Goal: Task Accomplishment & Management: Manage account settings

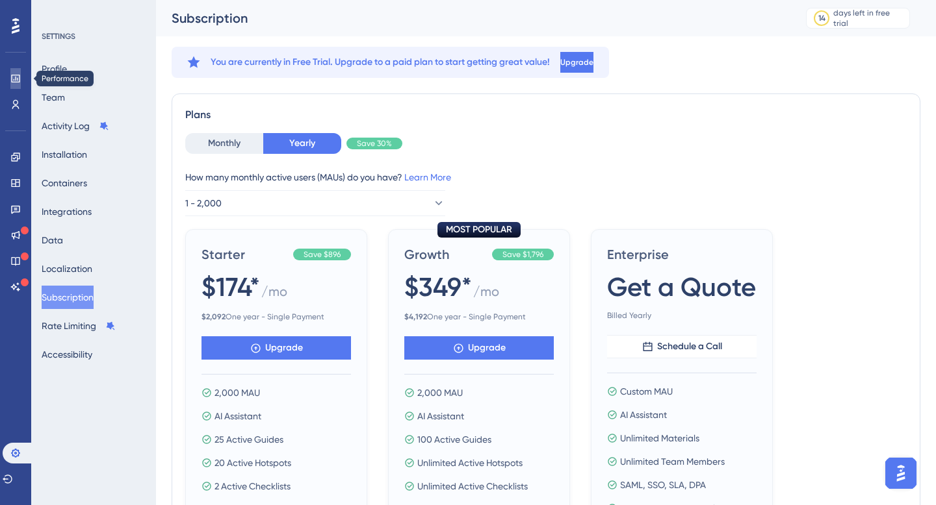
click at [17, 73] on icon at bounding box center [15, 78] width 10 height 10
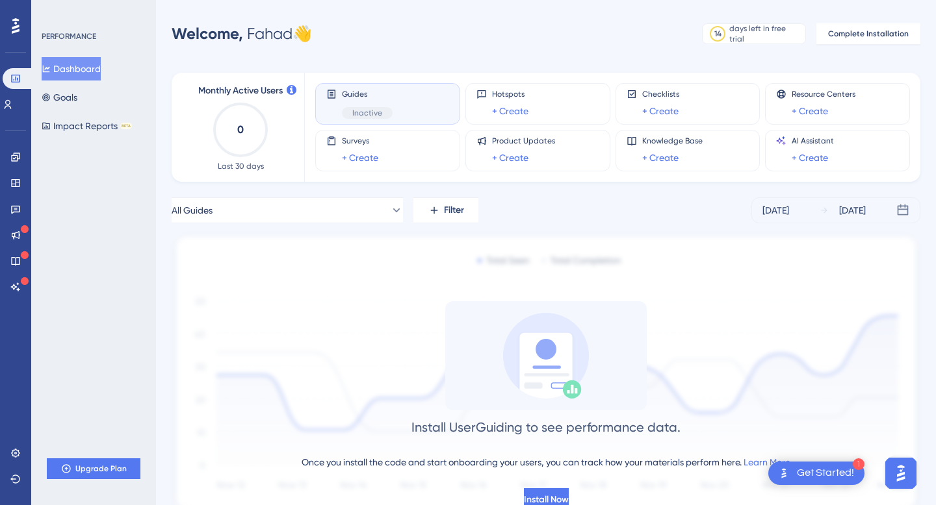
click at [366, 114] on span "Inactive" at bounding box center [367, 113] width 30 height 10
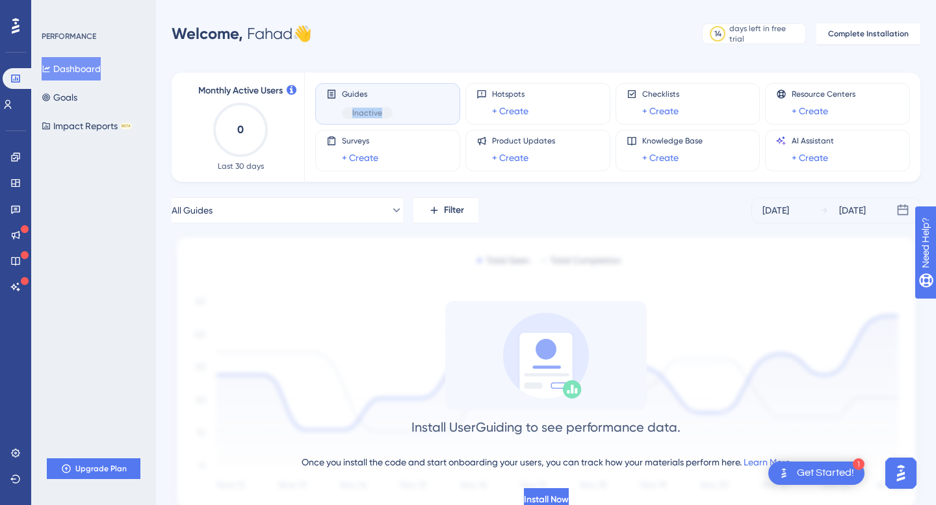
click at [391, 108] on div "Guides Inactive" at bounding box center [387, 104] width 123 height 30
click at [340, 92] on div "Guides Inactive" at bounding box center [387, 104] width 123 height 30
click at [13, 160] on icon at bounding box center [15, 157] width 8 height 8
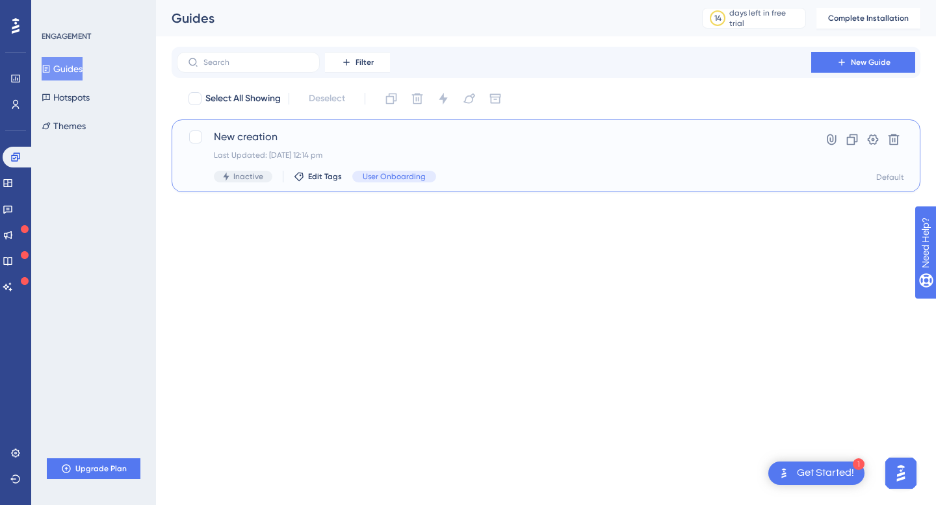
click at [240, 169] on div "New creation Last Updated: [DATE] 12:14 pm Inactive Edit Tags User Onboarding" at bounding box center [494, 155] width 560 height 53
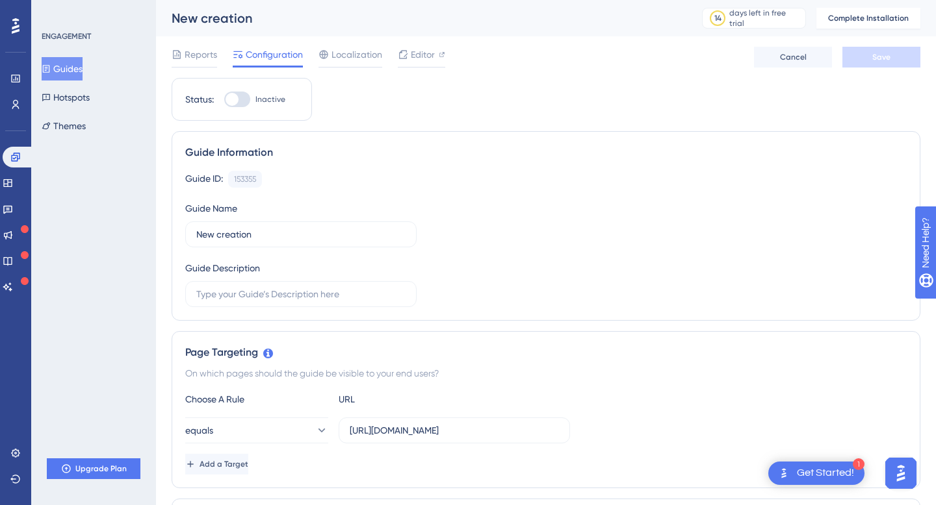
click at [238, 103] on div at bounding box center [237, 100] width 26 height 16
click at [224, 100] on input "Inactive" at bounding box center [223, 99] width 1 height 1
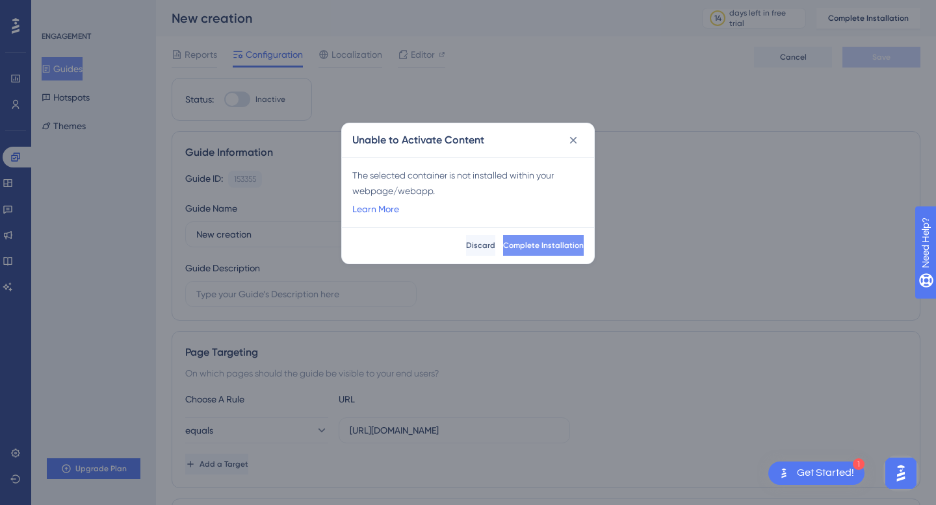
click at [506, 242] on span "Complete Installation" at bounding box center [543, 245] width 81 height 10
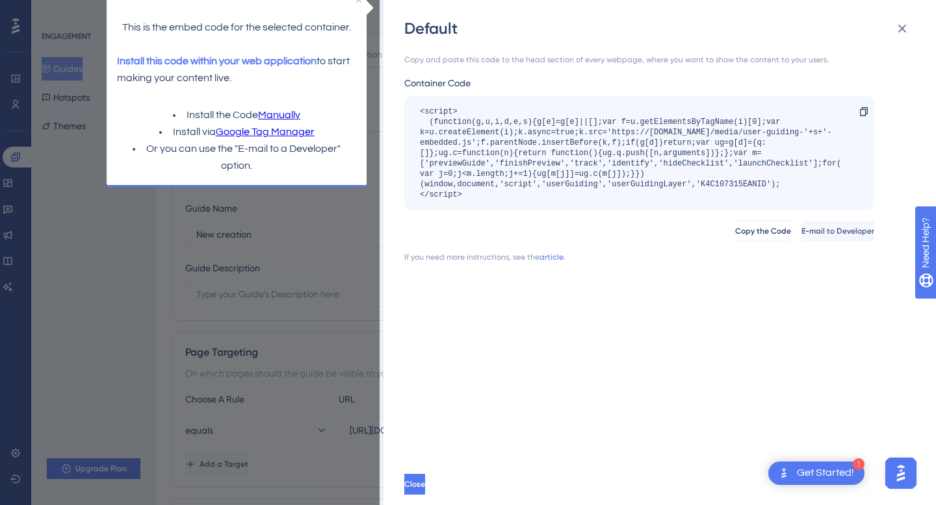
click at [269, 133] on link "Google Tag Manager" at bounding box center [265, 132] width 99 height 17
click at [284, 114] on link "Manually" at bounding box center [279, 115] width 42 height 17
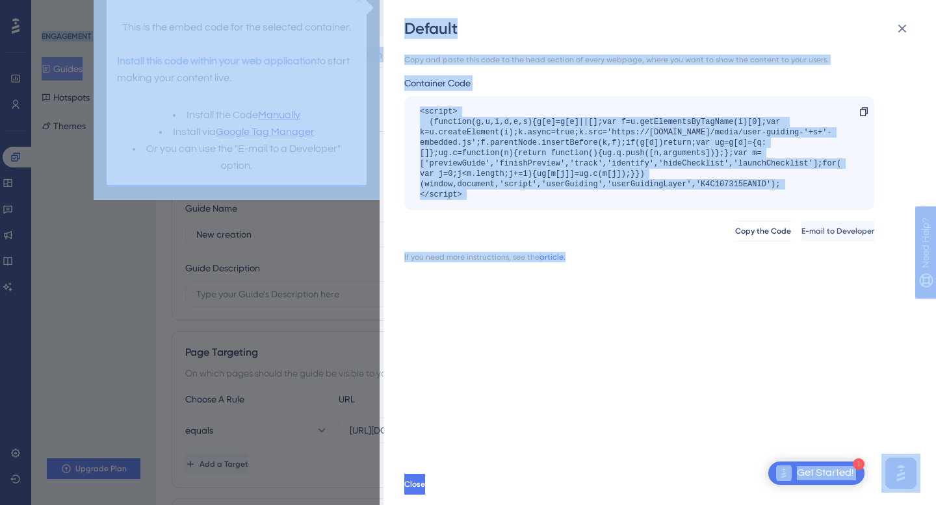
drag, startPoint x: 793, startPoint y: 474, endPoint x: 664, endPoint y: 433, distance: 134.8
click at [664, 0] on body "1 Get Started! Performance Users Engagement Widgets Feedback Product Updates Kn…" at bounding box center [468, 0] width 936 height 0
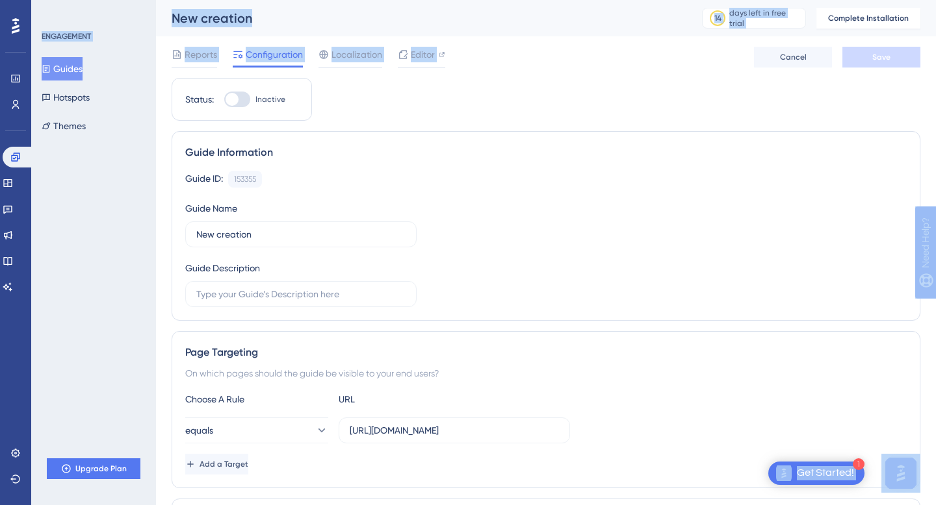
click at [664, 433] on div "equals [URL][DOMAIN_NAME]" at bounding box center [545, 431] width 721 height 26
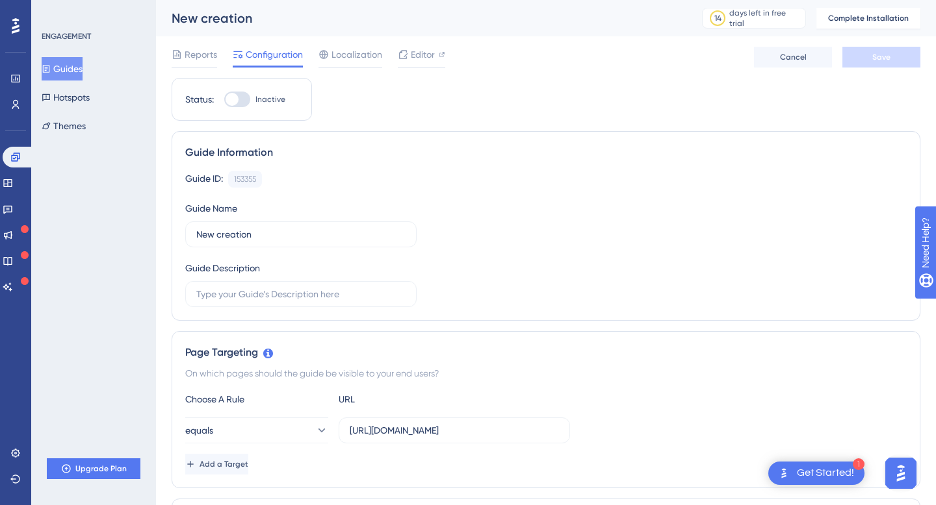
click at [251, 103] on label "Inactive" at bounding box center [254, 100] width 61 height 16
click at [224, 100] on input "Inactive" at bounding box center [223, 99] width 1 height 1
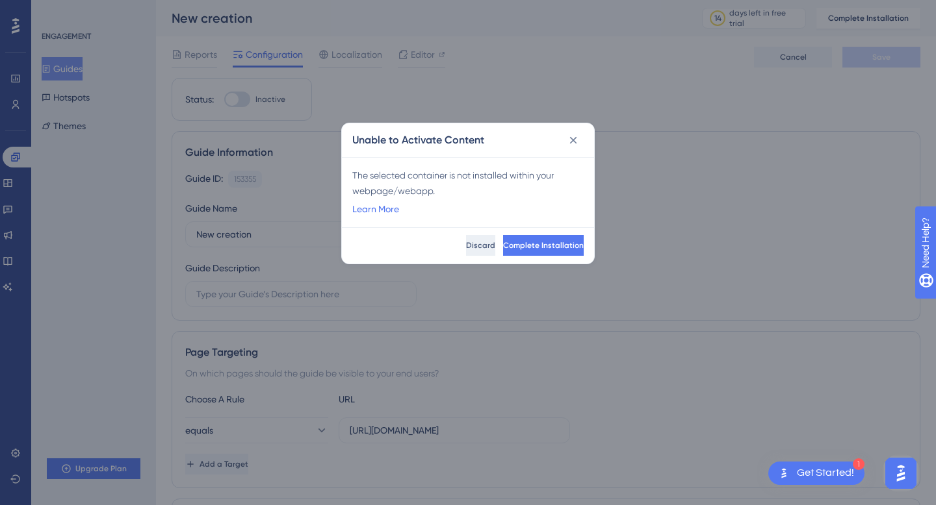
click at [466, 244] on span "Discard" at bounding box center [480, 245] width 29 height 10
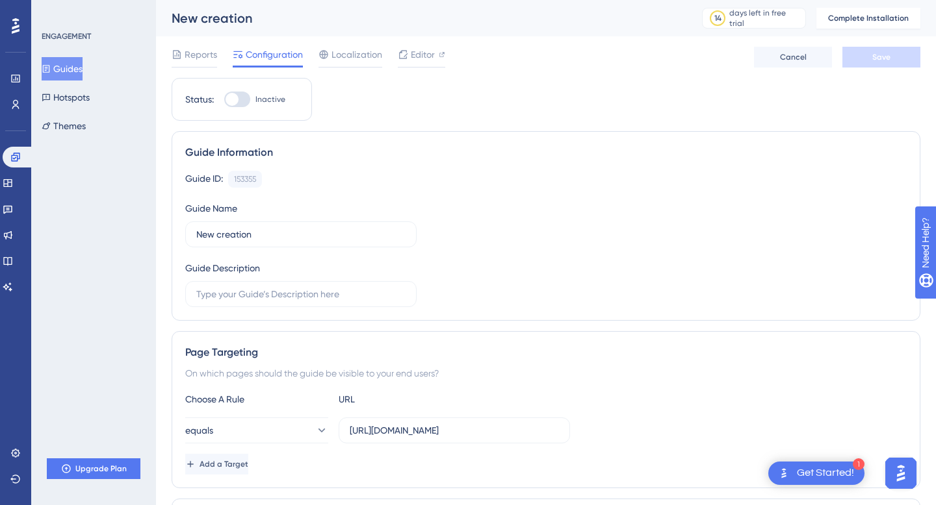
click at [244, 98] on div at bounding box center [237, 100] width 26 height 16
click at [224, 99] on input "Inactive" at bounding box center [223, 99] width 1 height 1
checkbox input "false"
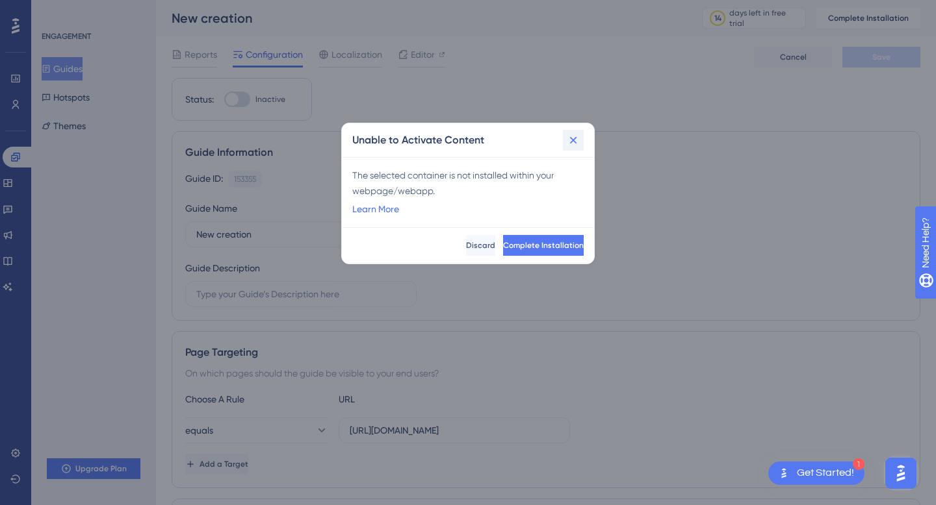
click at [565, 146] on button at bounding box center [573, 140] width 21 height 21
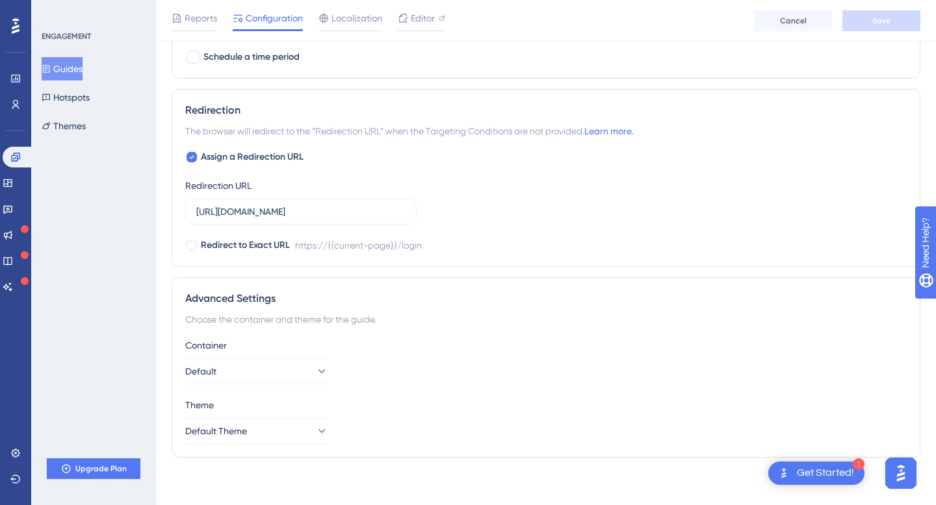
scroll to position [878, 0]
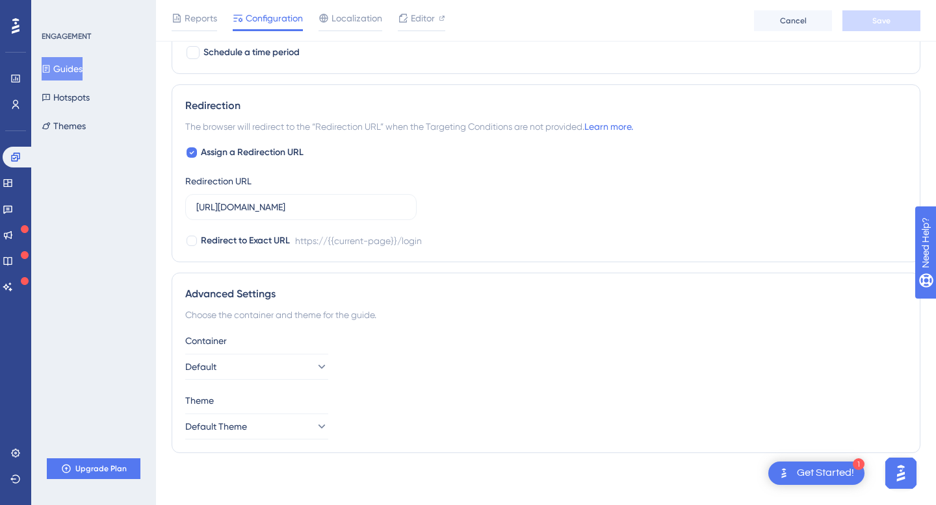
click at [896, 479] on img "Open AI Assistant Launcher" at bounding box center [900, 473] width 23 height 23
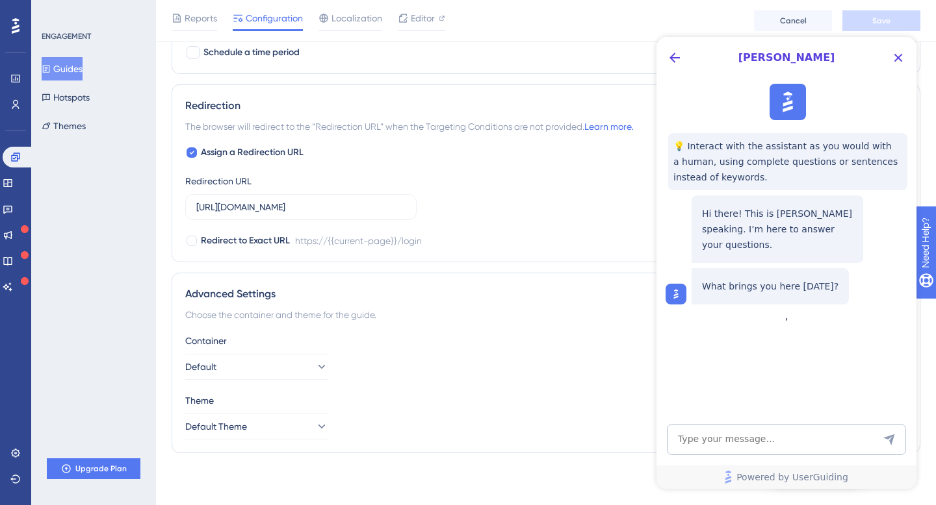
scroll to position [0, 0]
click at [895, 58] on icon "Close Button" at bounding box center [898, 58] width 16 height 16
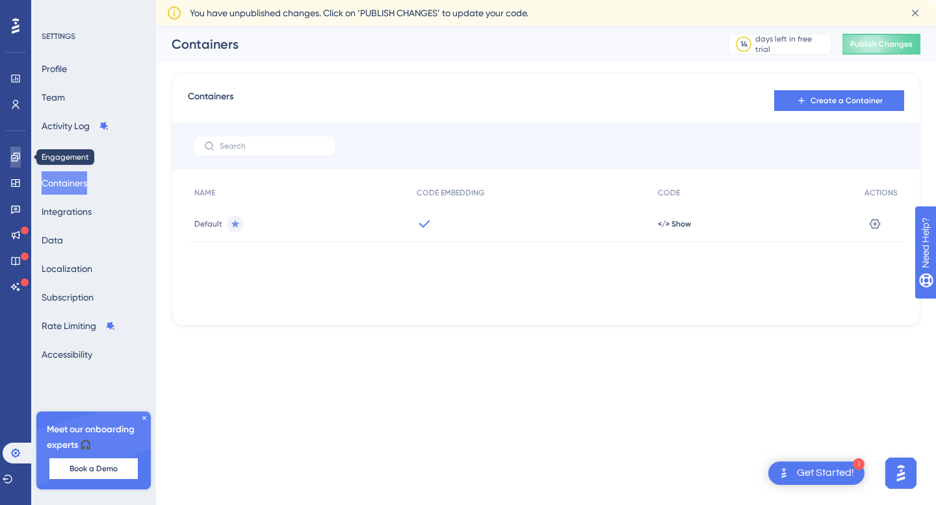
click at [18, 149] on link at bounding box center [15, 157] width 10 height 21
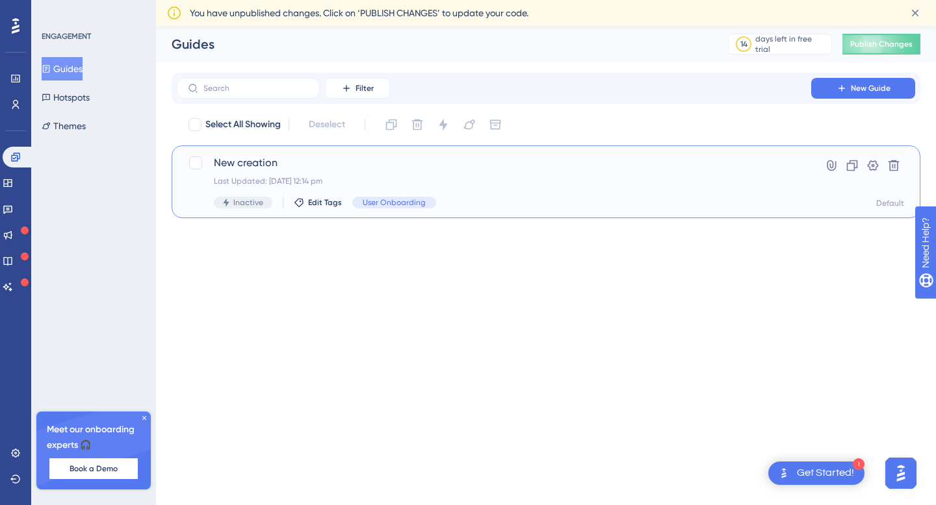
click at [249, 192] on div "New creation Last Updated: [DATE] 12:14 pm Inactive Edit Tags User Onboarding" at bounding box center [494, 181] width 560 height 53
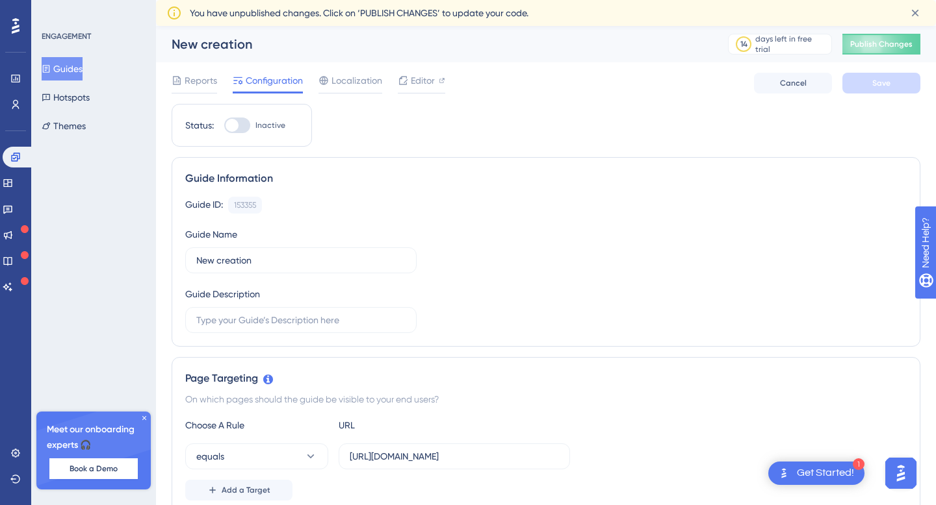
click at [236, 131] on div at bounding box center [237, 126] width 26 height 16
click at [224, 126] on input "Inactive" at bounding box center [223, 125] width 1 height 1
checkbox input "true"
click at [891, 79] on button "Save" at bounding box center [881, 83] width 78 height 21
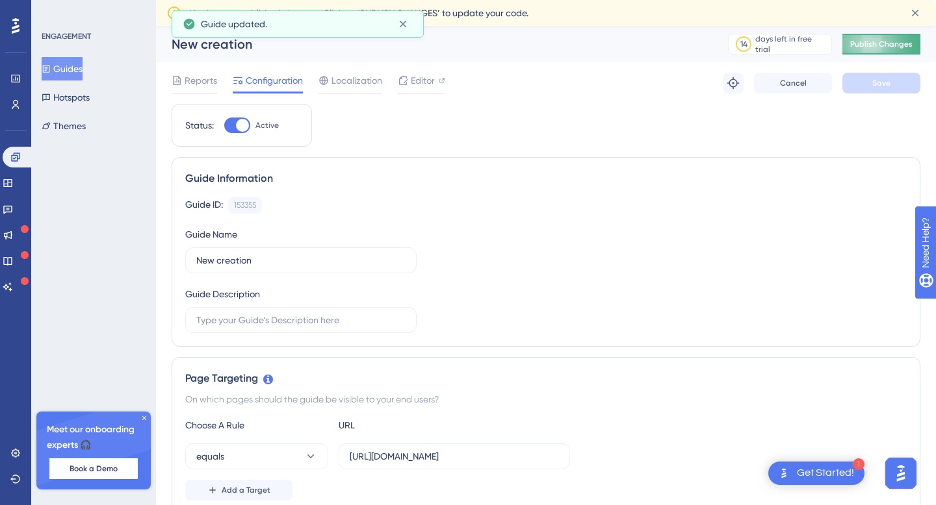
click at [887, 47] on span "Publish Changes" at bounding box center [881, 44] width 62 height 10
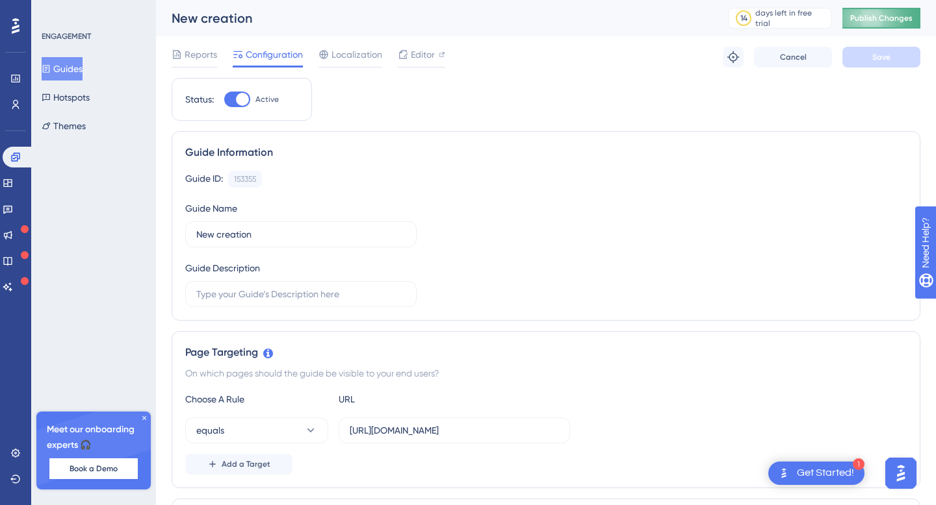
click at [874, 18] on span "Publish Changes" at bounding box center [881, 18] width 62 height 10
